Goal: Check status: Check status

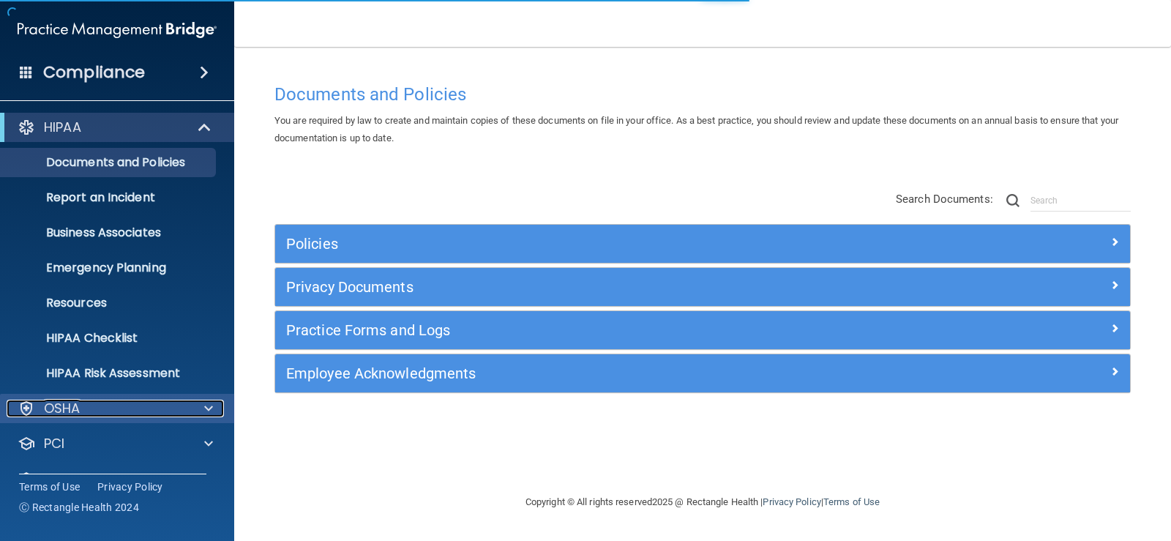
click at [205, 406] on span at bounding box center [208, 409] width 9 height 18
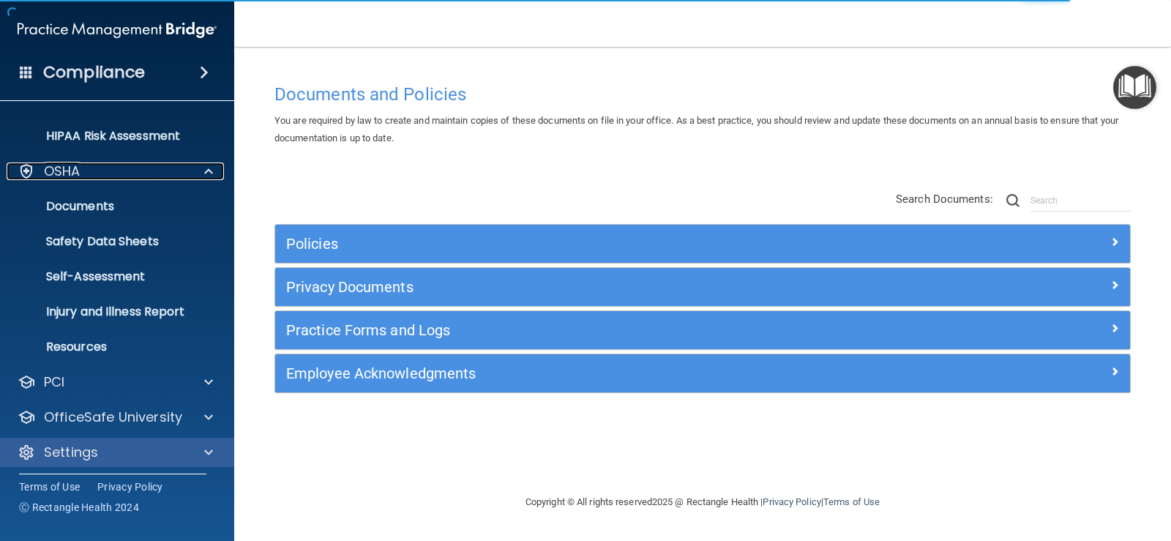
scroll to position [242, 0]
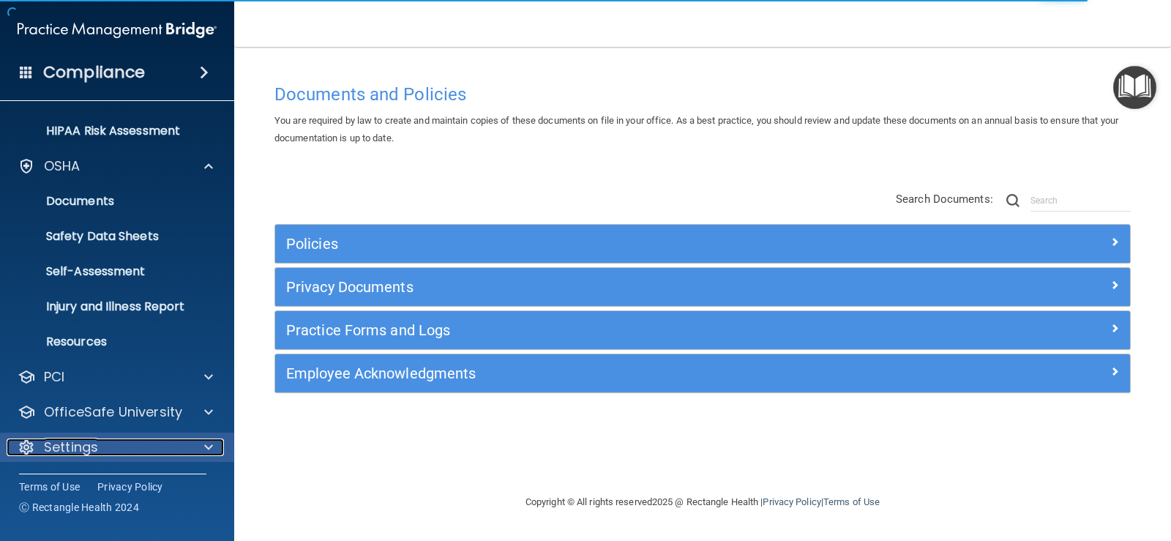
click at [99, 449] on div "Settings" at bounding box center [98, 447] width 182 height 18
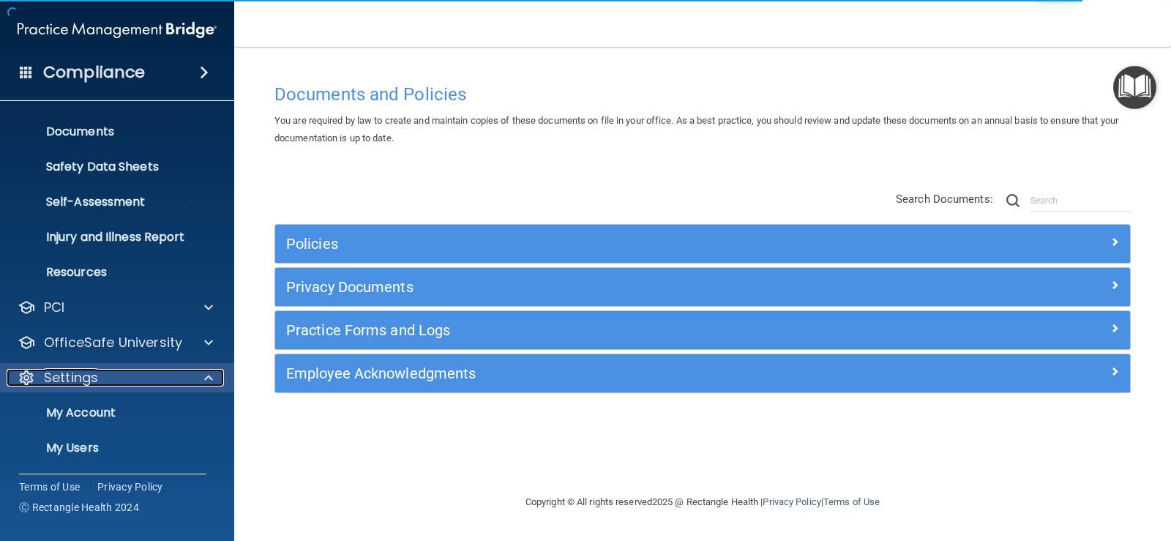
scroll to position [382, 0]
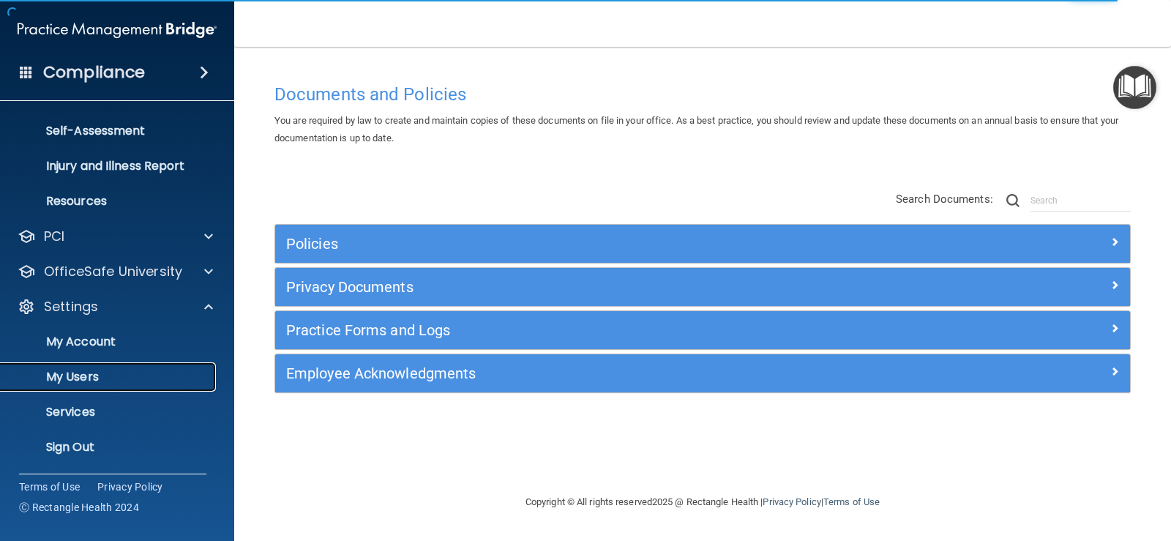
click at [108, 371] on p "My Users" at bounding box center [110, 377] width 200 height 15
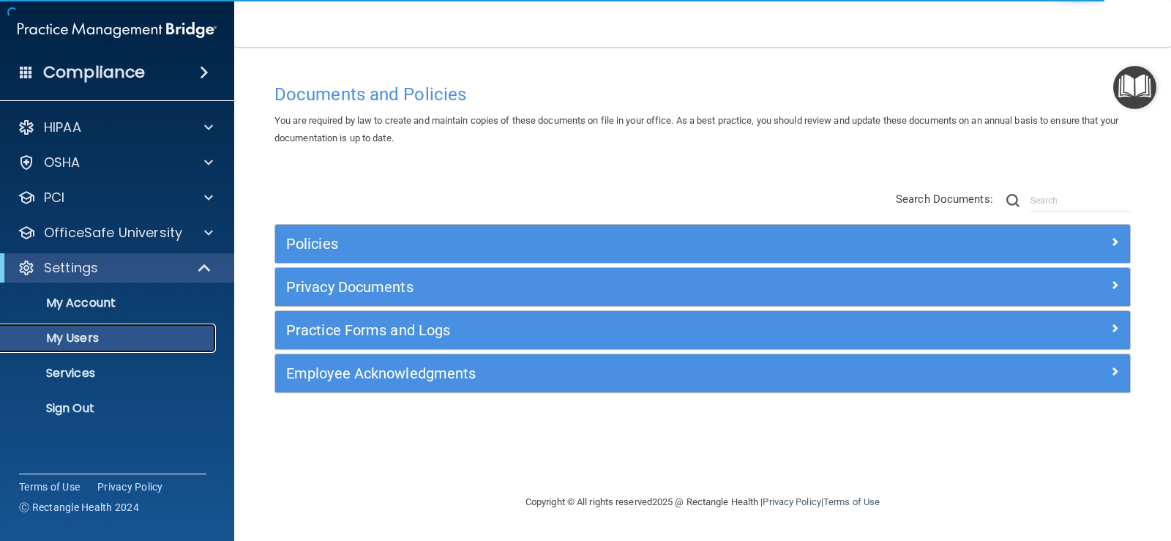
select select "20"
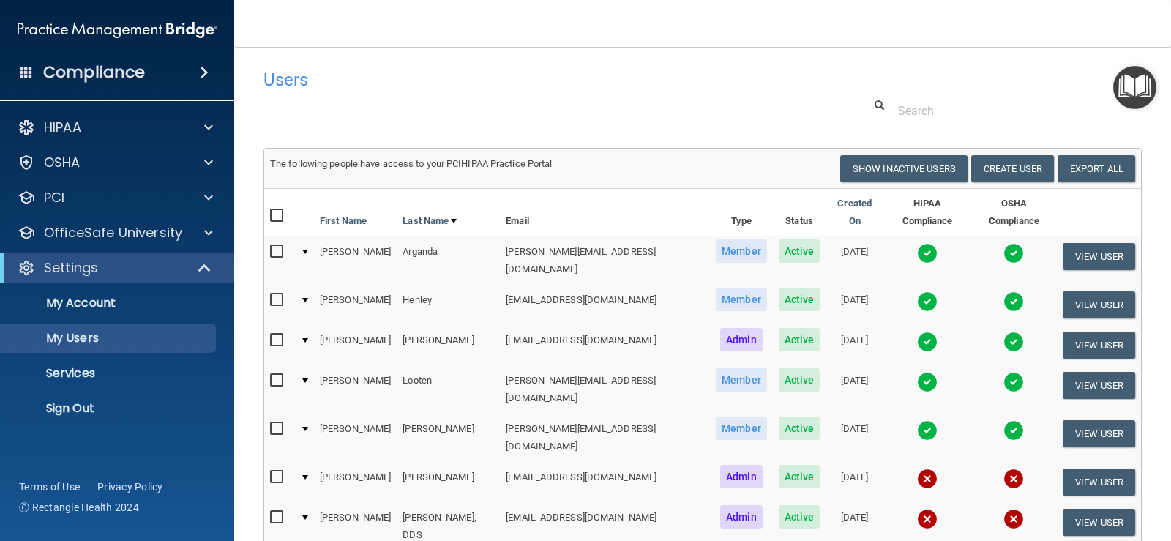
click at [1003, 372] on img at bounding box center [1013, 382] width 20 height 20
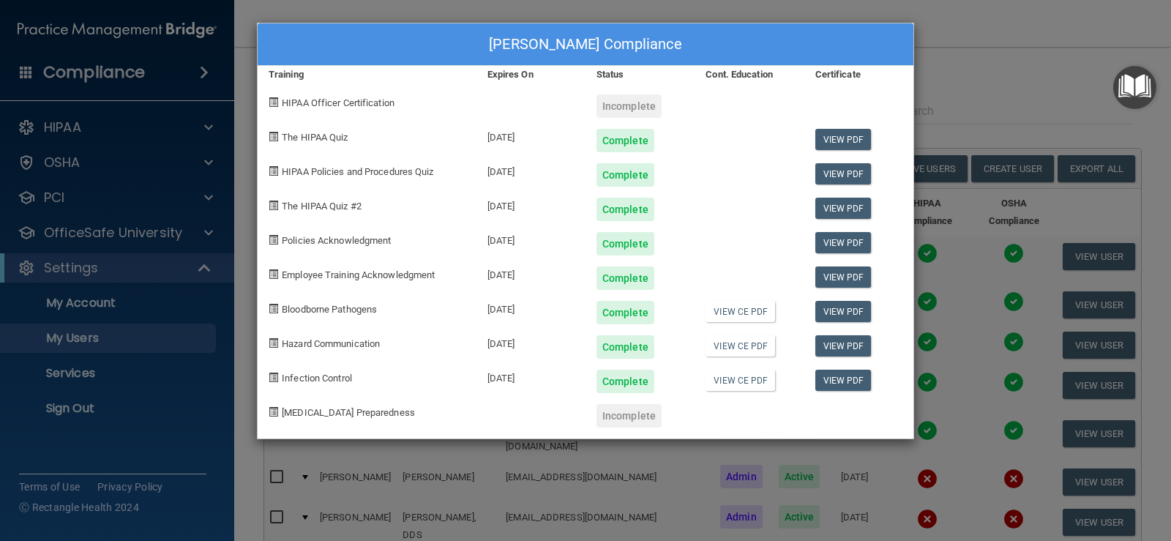
click at [1004, 48] on div "[PERSON_NAME] Compliance Training Expires On Status Cont. Education Certificate…" at bounding box center [585, 270] width 1171 height 541
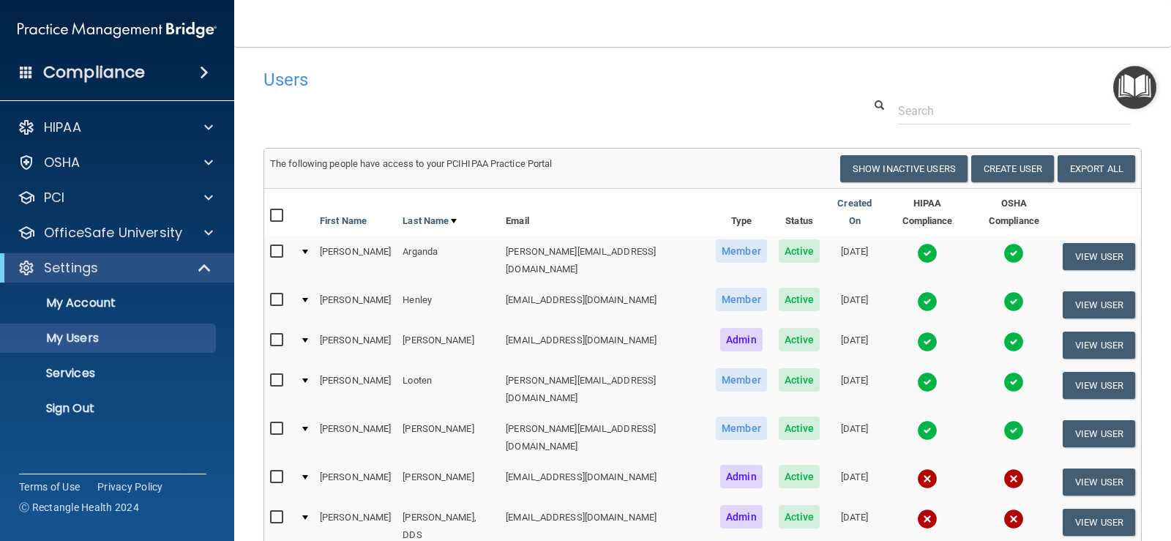
click at [917, 243] on img at bounding box center [927, 253] width 20 height 20
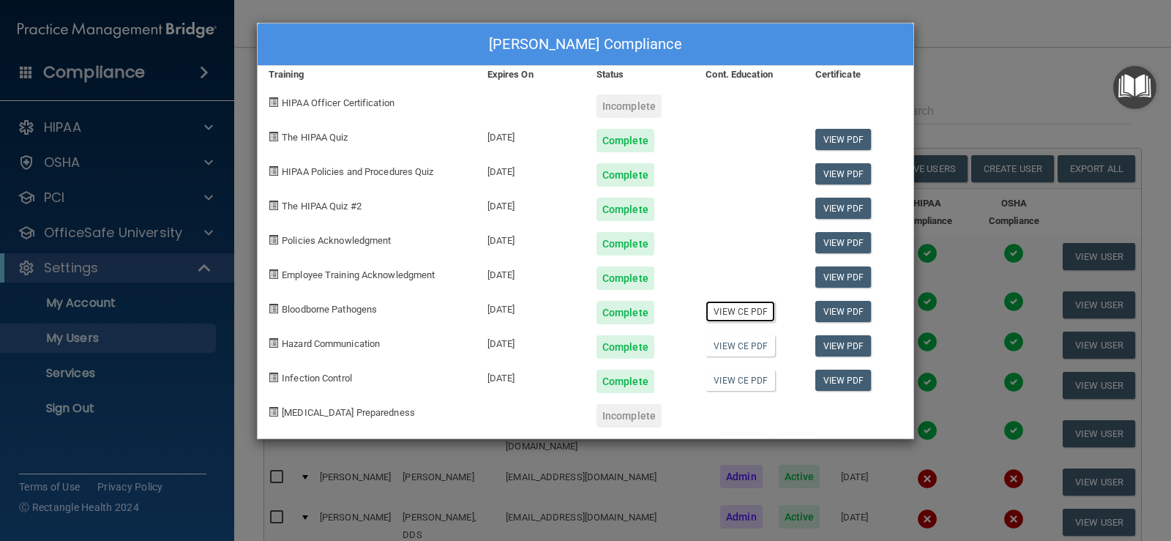
click at [736, 315] on link "View CE PDF" at bounding box center [741, 311] width 70 height 21
click at [976, 36] on div "[PERSON_NAME] Compliance Training Expires On Status Cont. Education Certificate…" at bounding box center [585, 270] width 1171 height 541
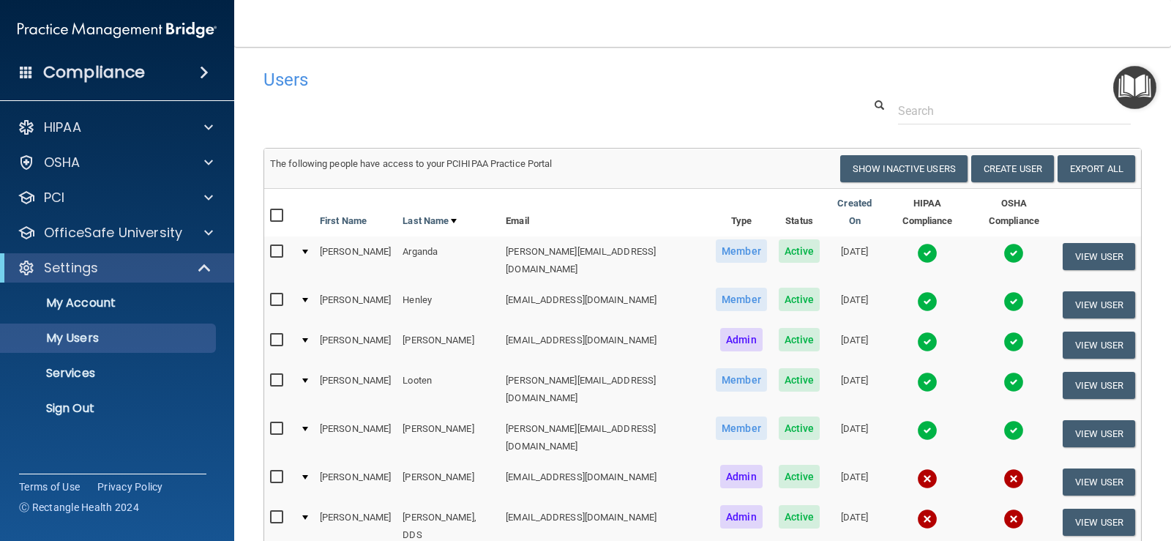
click at [917, 291] on img at bounding box center [927, 301] width 20 height 20
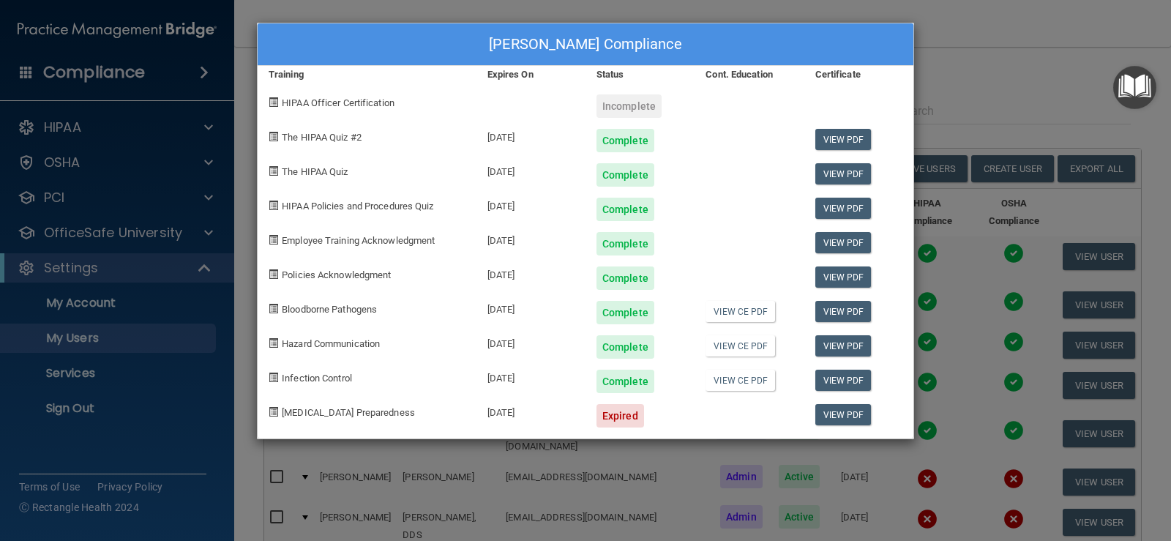
click at [982, 60] on div "[PERSON_NAME] Compliance Training Expires On Status Cont. Education Certificate…" at bounding box center [585, 270] width 1171 height 541
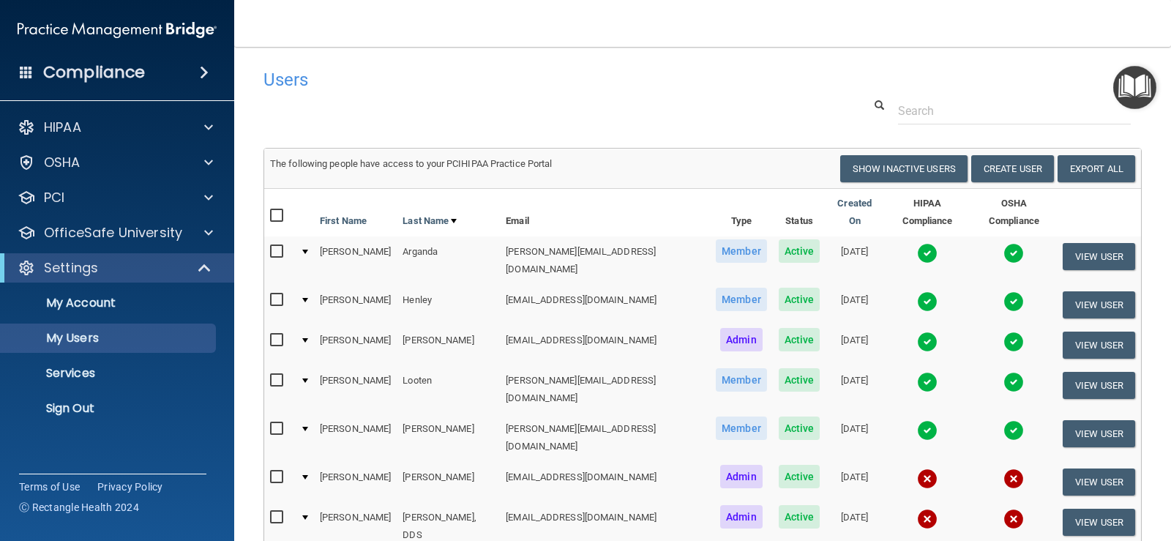
click at [917, 332] on img at bounding box center [927, 342] width 20 height 20
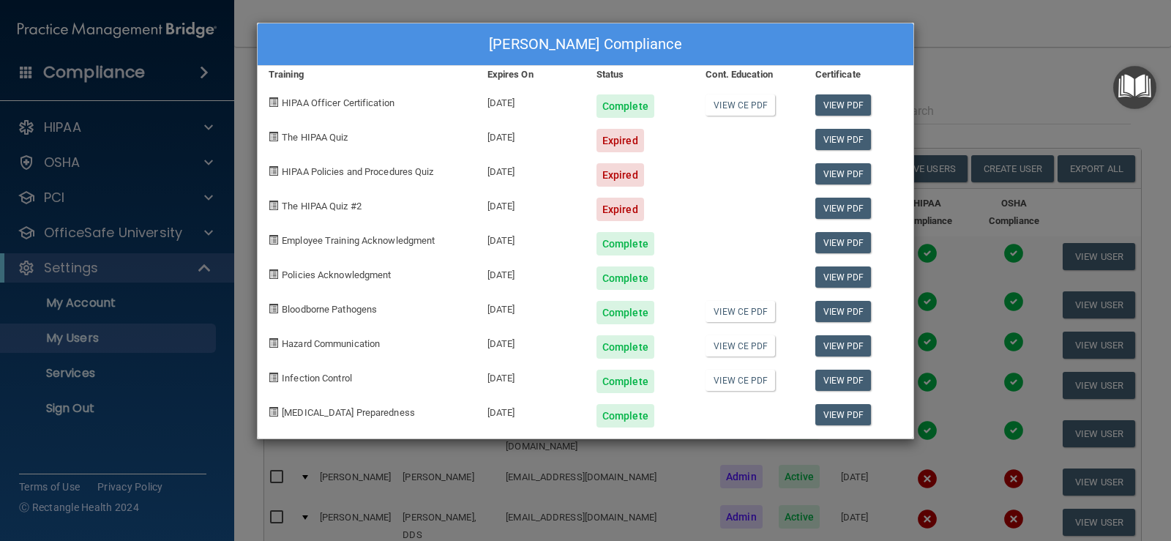
click at [994, 67] on div "[PERSON_NAME] Compliance Training Expires On Status Cont. Education Certificate…" at bounding box center [585, 270] width 1171 height 541
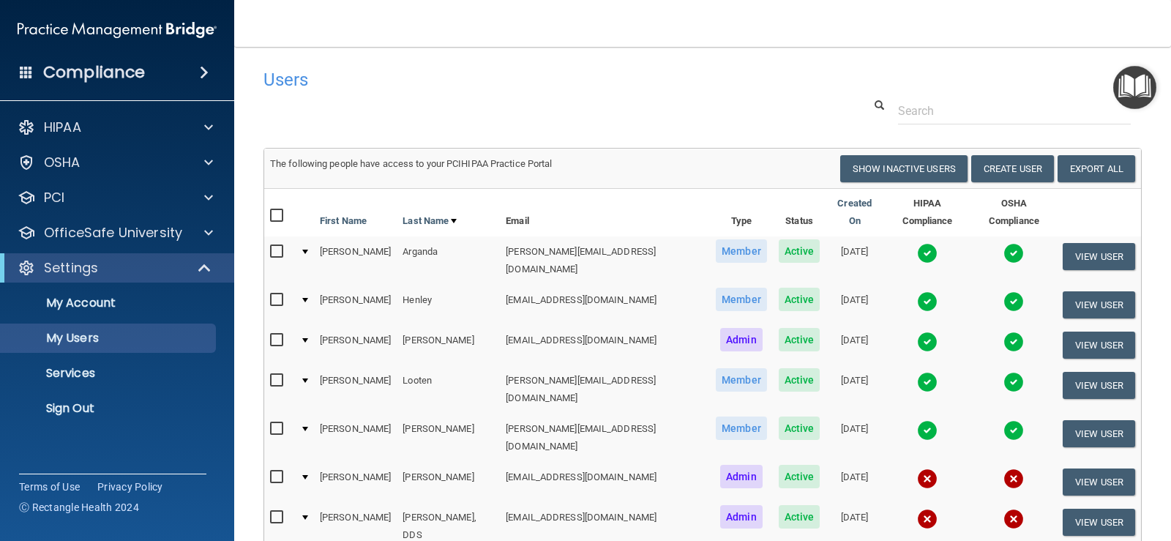
click at [917, 372] on img at bounding box center [927, 382] width 20 height 20
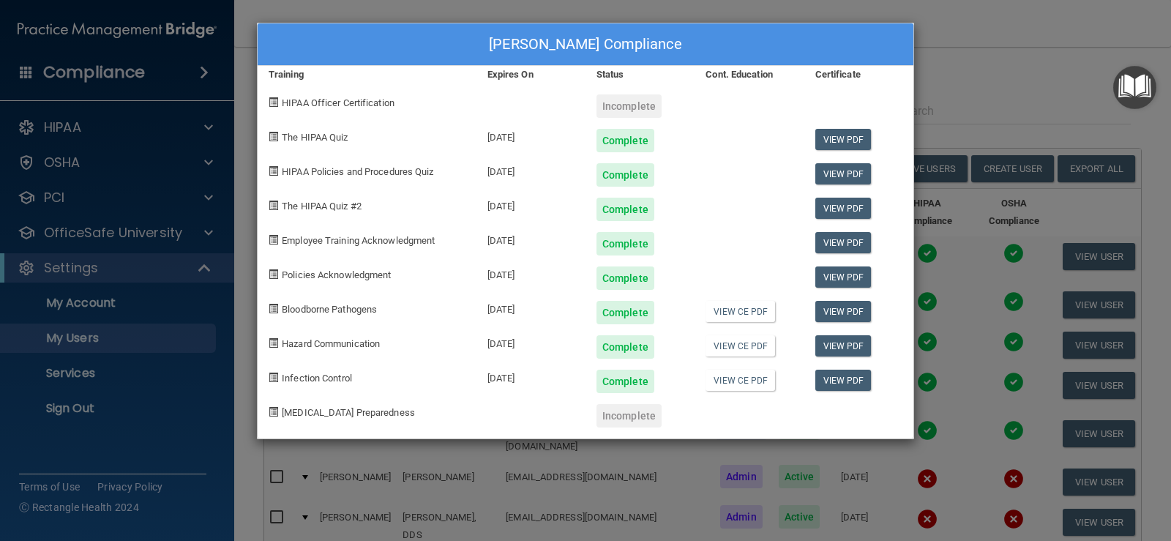
click at [992, 86] on div "[PERSON_NAME] Compliance Training Expires On Status Cont. Education Certificate…" at bounding box center [585, 270] width 1171 height 541
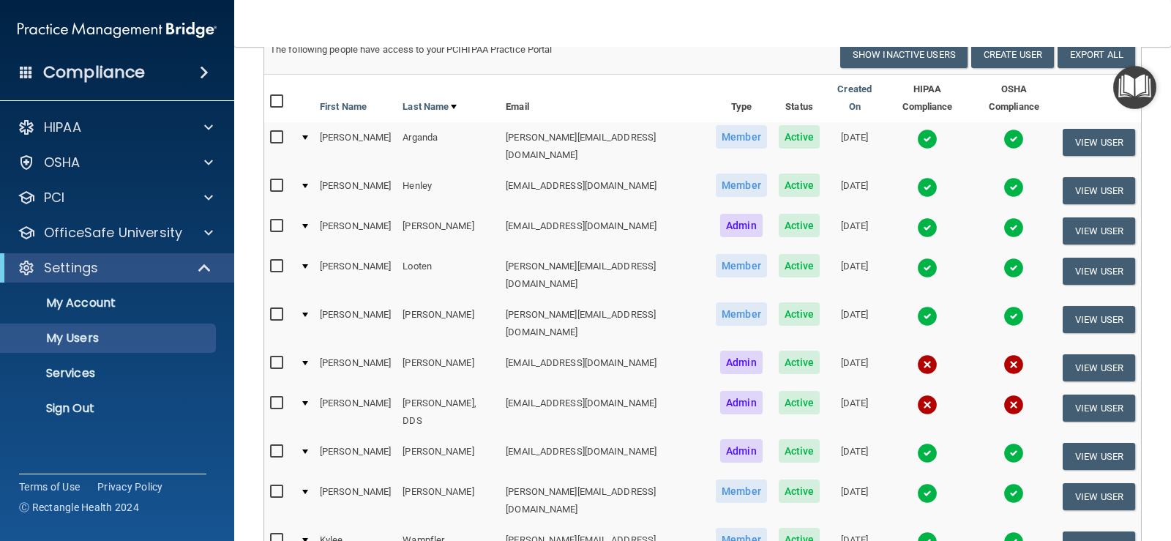
scroll to position [146, 0]
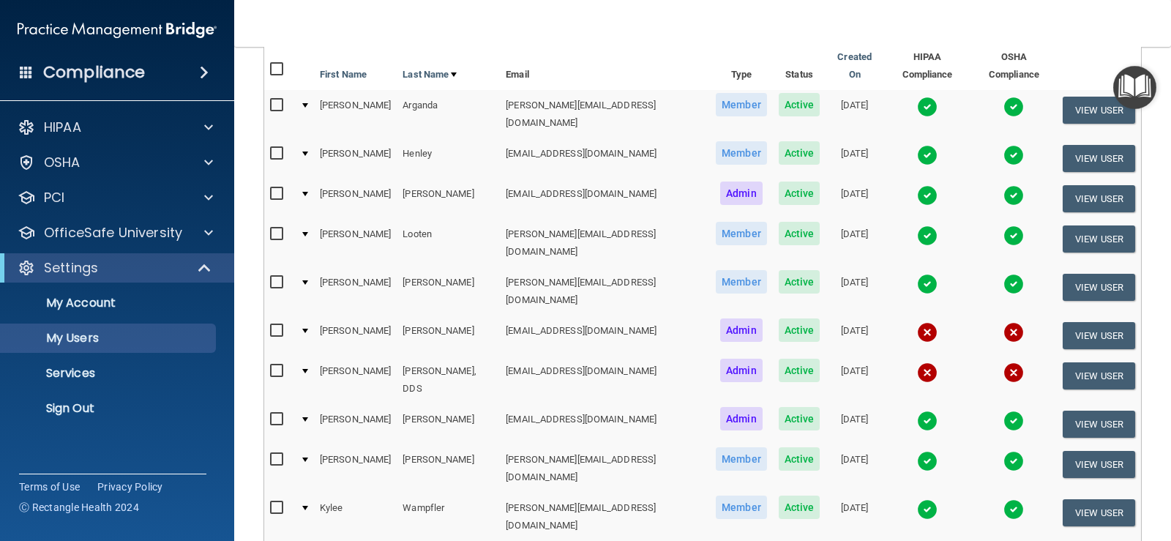
click at [917, 322] on img at bounding box center [927, 332] width 20 height 20
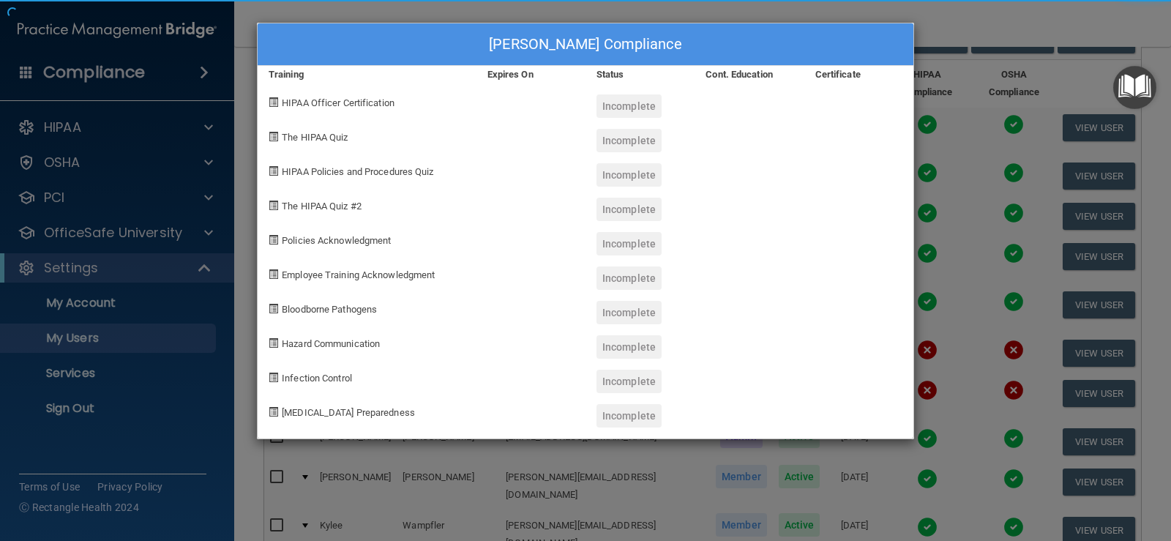
click at [891, 321] on div at bounding box center [858, 307] width 109 height 34
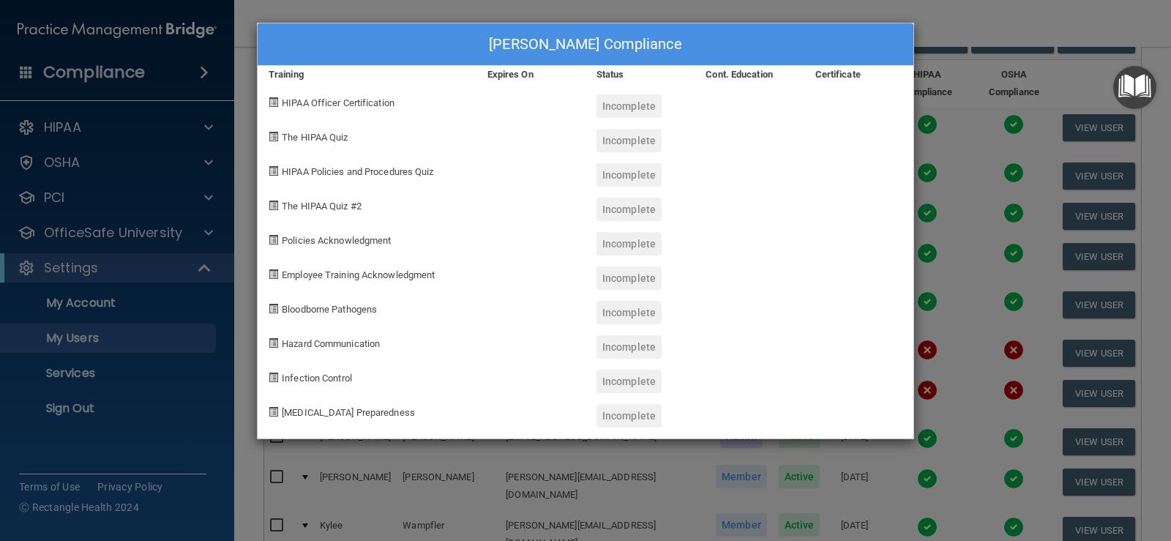
click at [1054, 21] on div "[PERSON_NAME] Compliance Training Expires On Status Cont. Education Certificate…" at bounding box center [585, 270] width 1171 height 541
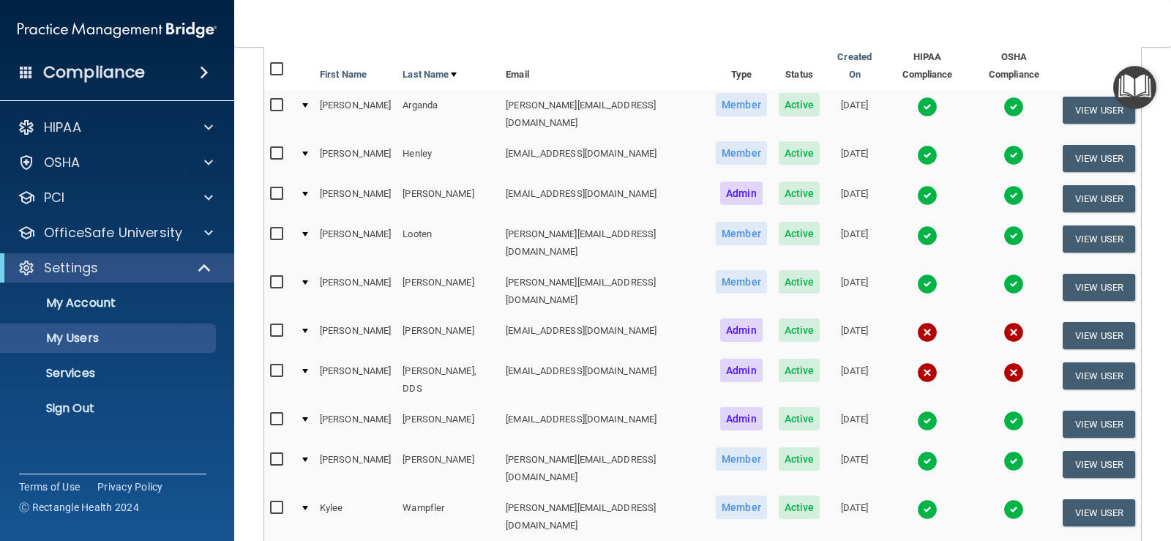
click at [892, 356] on td at bounding box center [927, 380] width 88 height 48
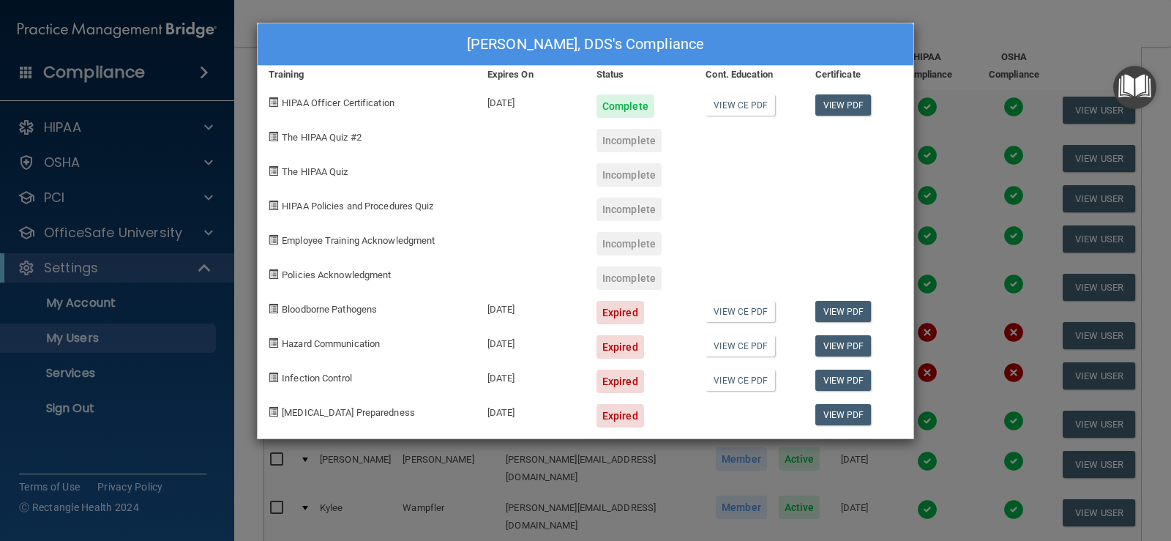
click at [1059, 37] on div "[PERSON_NAME], DDS's Compliance Training Expires On Status Cont. Education Cert…" at bounding box center [585, 270] width 1171 height 541
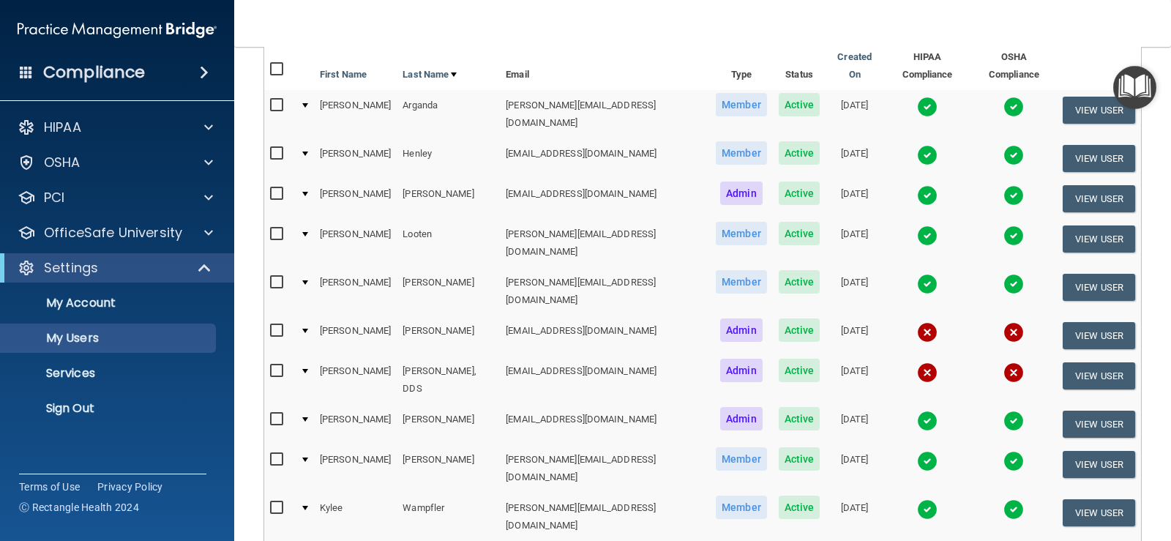
click at [917, 411] on img at bounding box center [927, 421] width 20 height 20
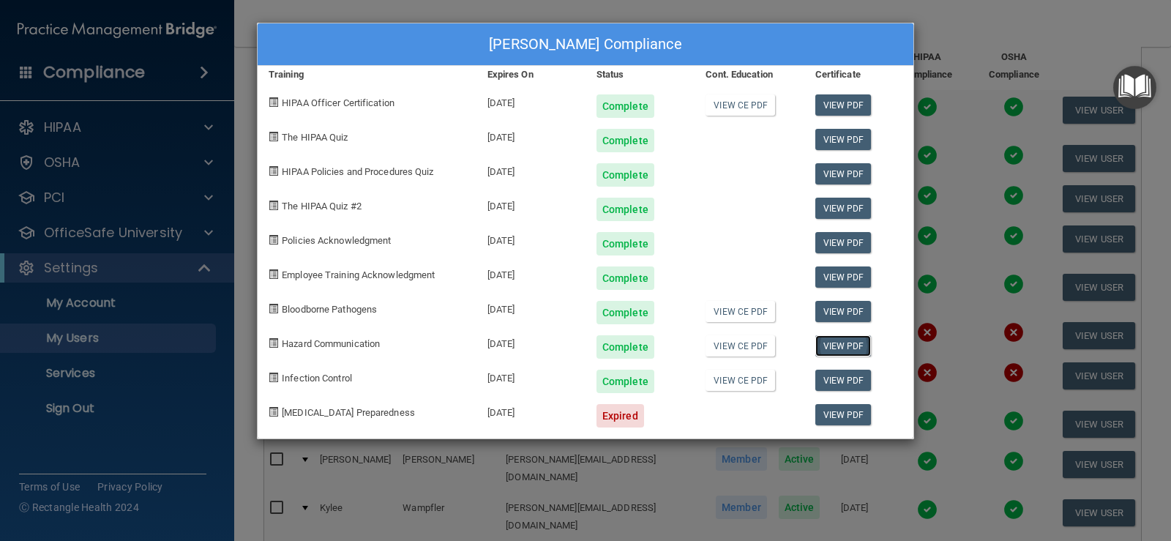
click at [855, 345] on link "View PDF" at bounding box center [843, 345] width 56 height 21
click at [740, 318] on link "View CE PDF" at bounding box center [741, 311] width 70 height 21
click at [845, 308] on link "View PDF" at bounding box center [843, 311] width 56 height 21
click at [1044, 34] on div "[PERSON_NAME] Compliance Training Expires On Status Cont. Education Certificate…" at bounding box center [585, 270] width 1171 height 541
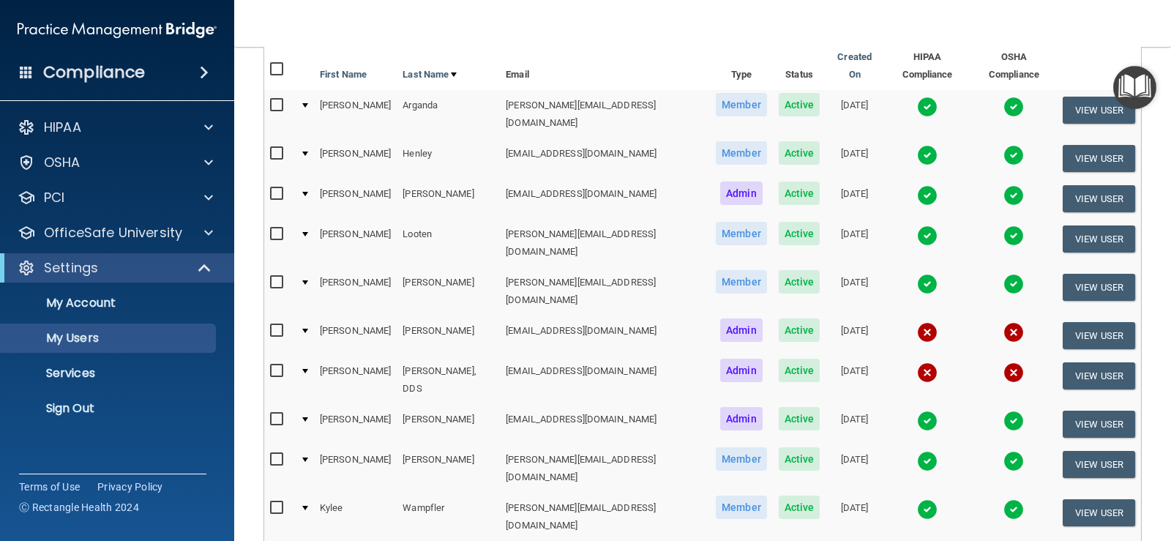
click at [917, 451] on img at bounding box center [927, 461] width 20 height 20
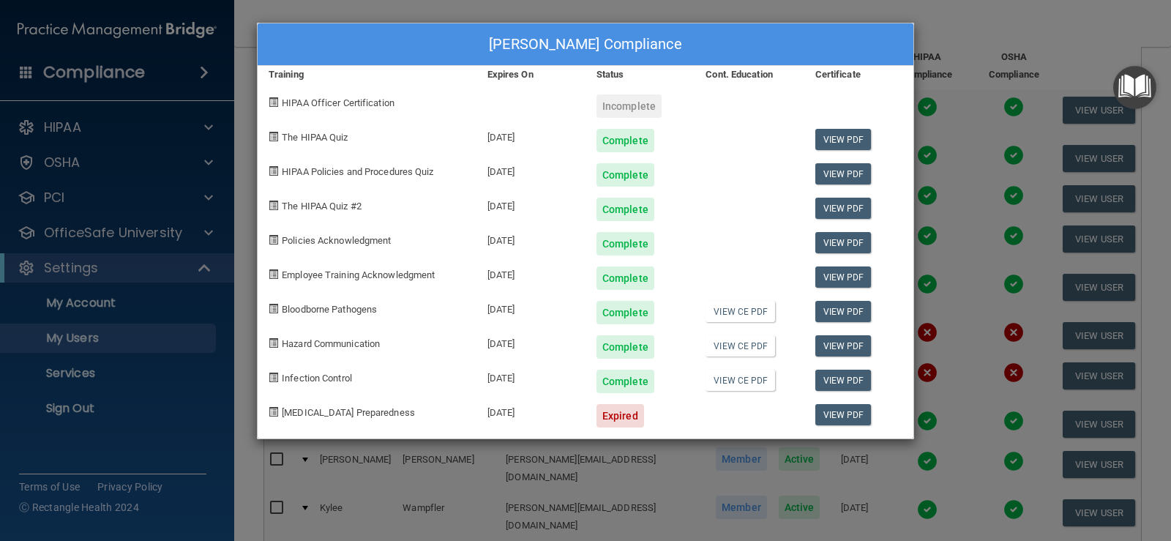
click at [941, 36] on div "[PERSON_NAME] Compliance Training Expires On Status Cont. Education Certificate…" at bounding box center [585, 270] width 1171 height 541
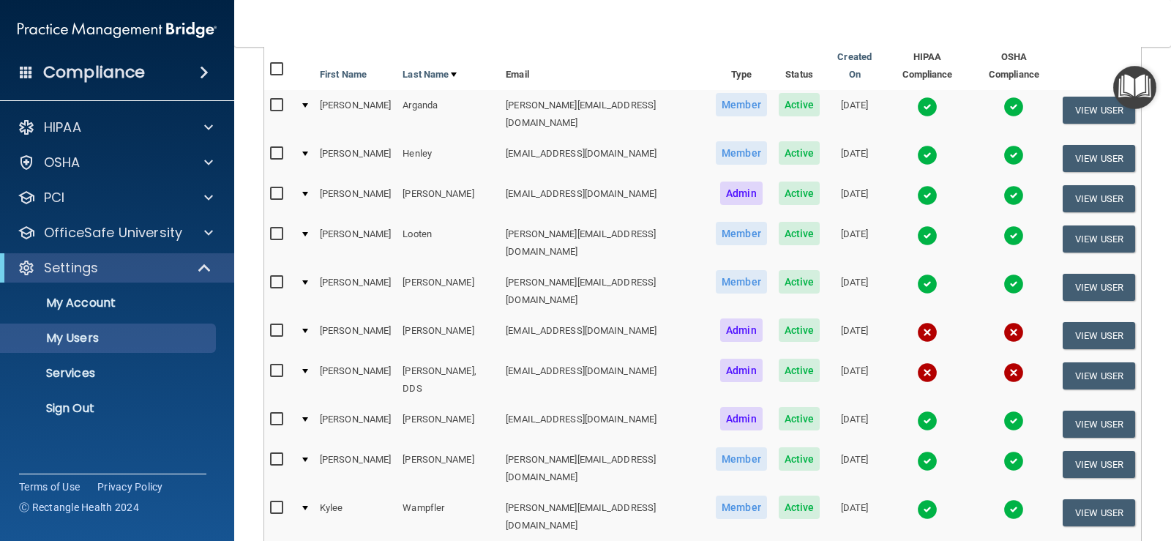
click at [917, 411] on img at bounding box center [927, 421] width 20 height 20
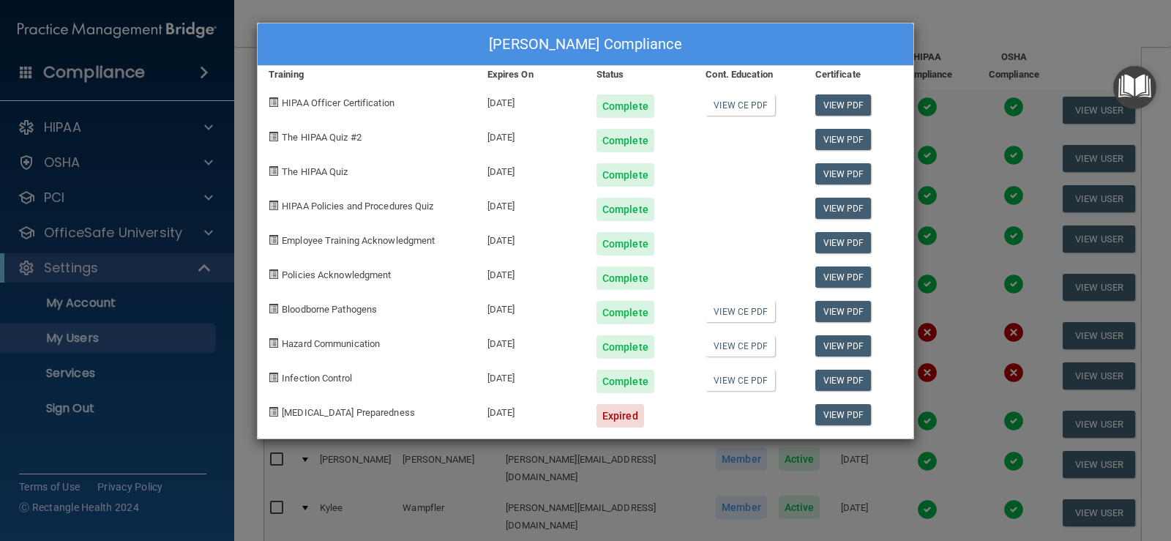
click at [994, 40] on div "[PERSON_NAME] Compliance Training Expires On Status Cont. Education Certificate…" at bounding box center [585, 270] width 1171 height 541
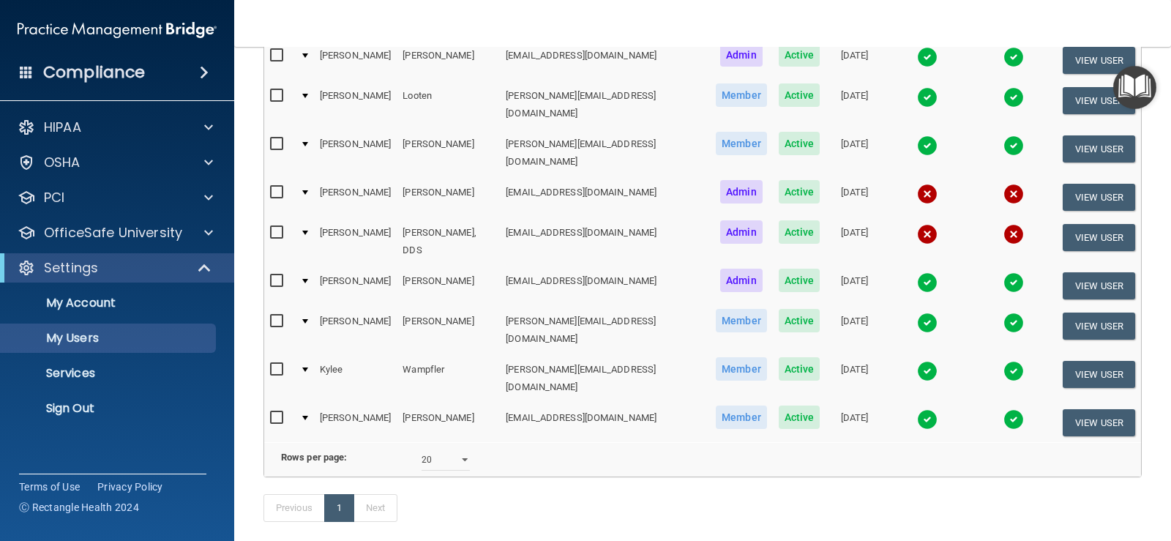
scroll to position [308, 0]
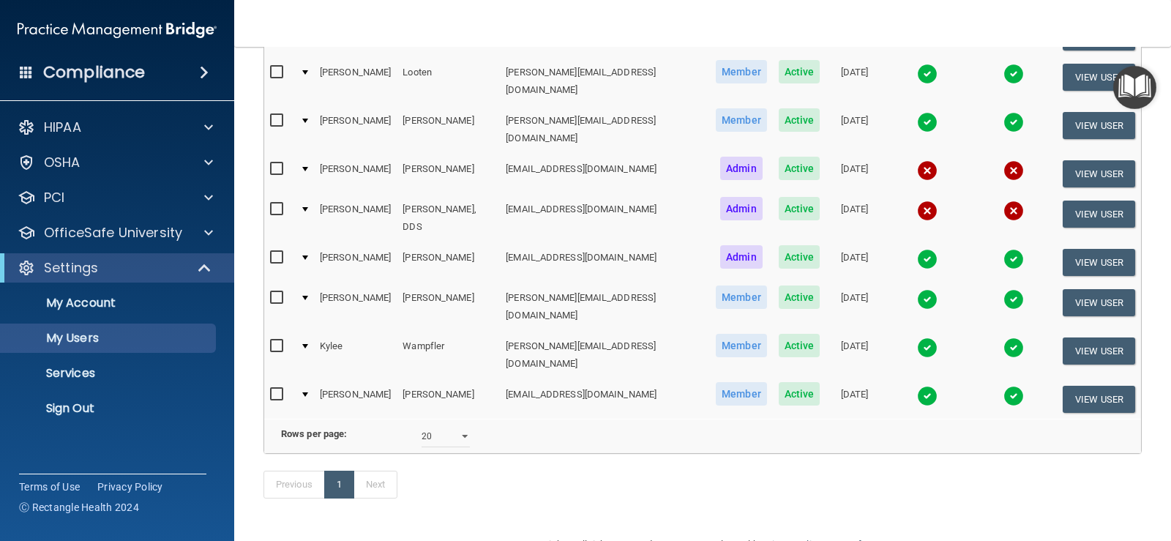
click at [917, 337] on img at bounding box center [927, 347] width 20 height 20
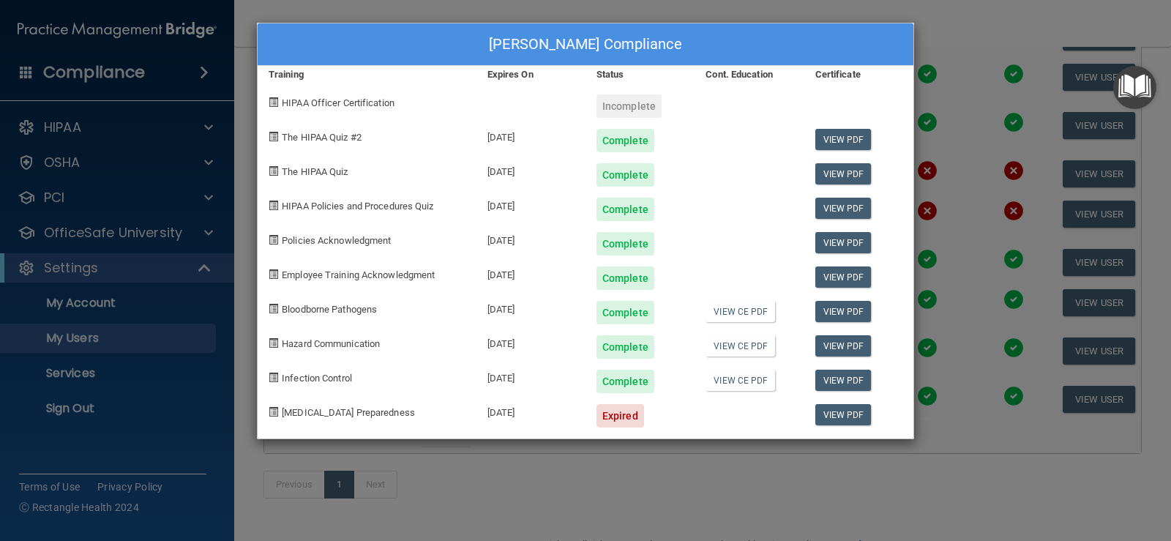
click at [979, 34] on div "[PERSON_NAME] Compliance Training Expires On Status Cont. Education Certificate…" at bounding box center [585, 270] width 1171 height 541
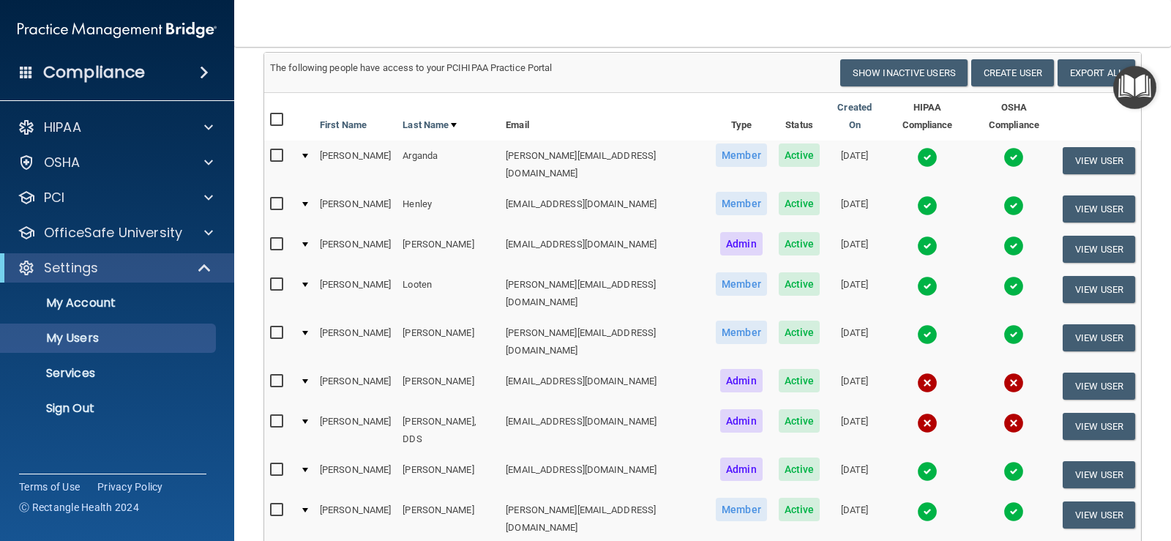
scroll to position [0, 0]
